Goal: Task Accomplishment & Management: Manage account settings

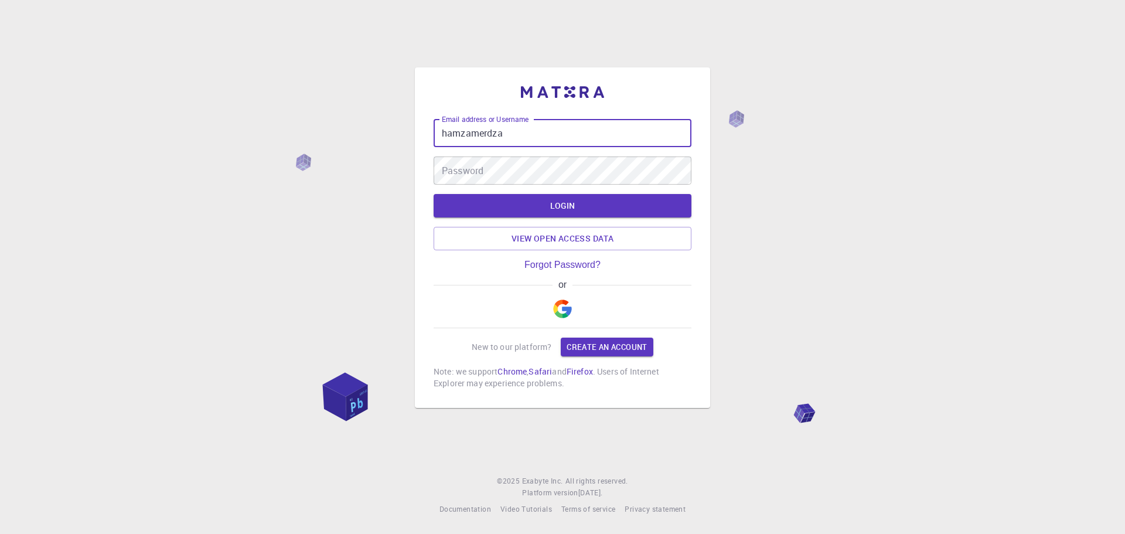
click at [521, 136] on input "hamzamerdza" at bounding box center [563, 133] width 258 height 28
type input "[EMAIL_ADDRESS][DOMAIN_NAME]"
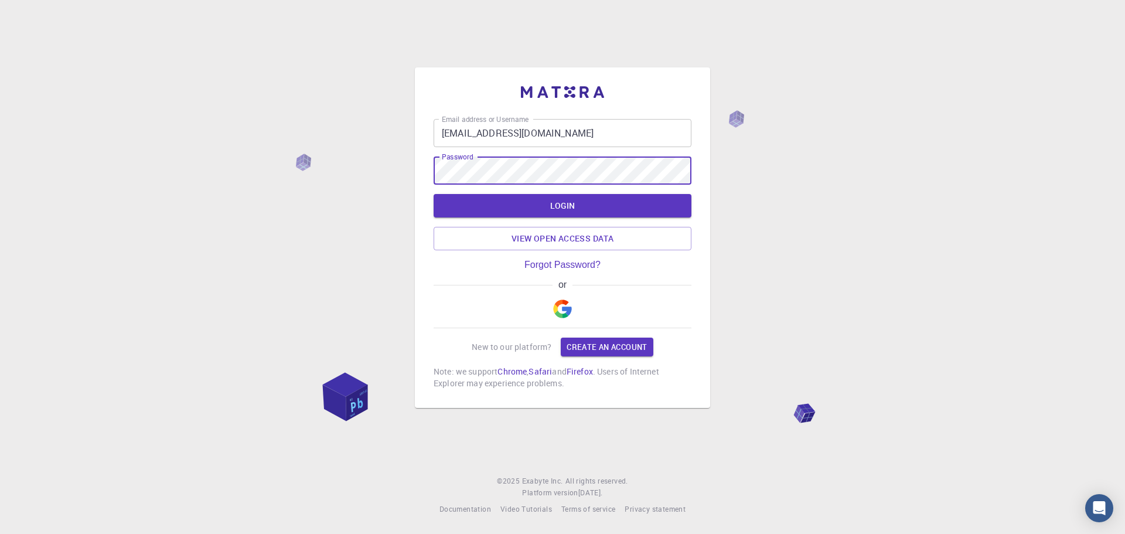
click at [434, 194] on button "LOGIN" at bounding box center [563, 205] width 258 height 23
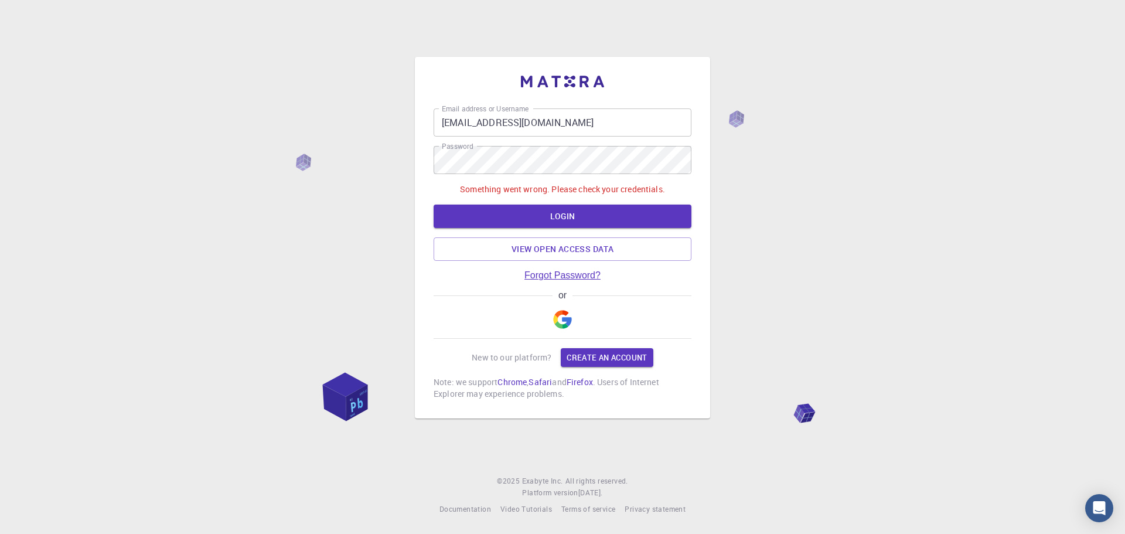
click at [579, 271] on link "Forgot Password?" at bounding box center [562, 275] width 76 height 11
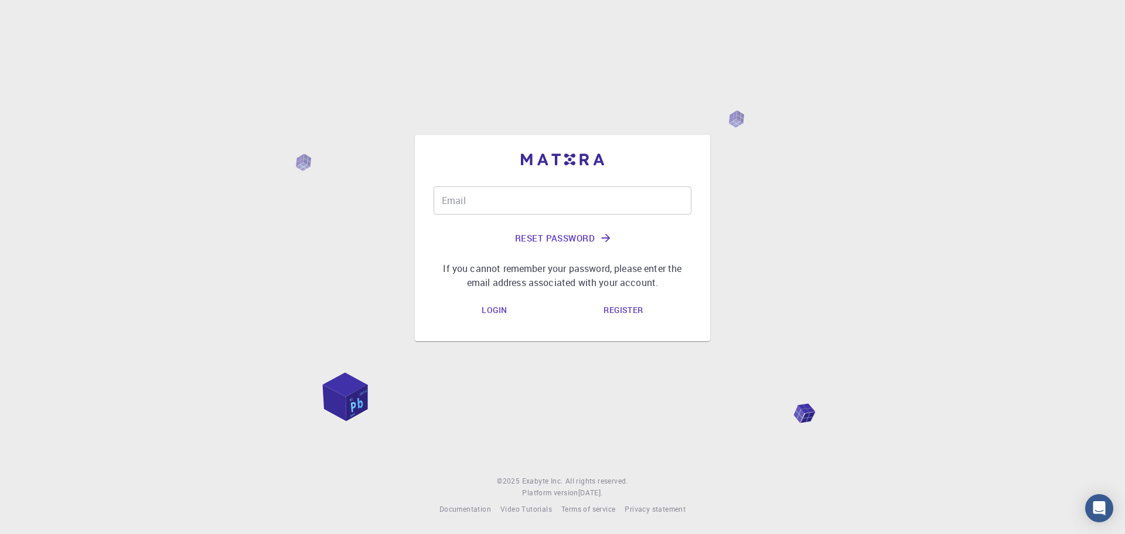
click at [544, 209] on input "Email" at bounding box center [563, 200] width 258 height 28
type input "[EMAIL_ADDRESS][DOMAIN_NAME]"
click at [552, 230] on button "Reset Password" at bounding box center [563, 238] width 258 height 28
